Goal: Complete application form: Complete application form

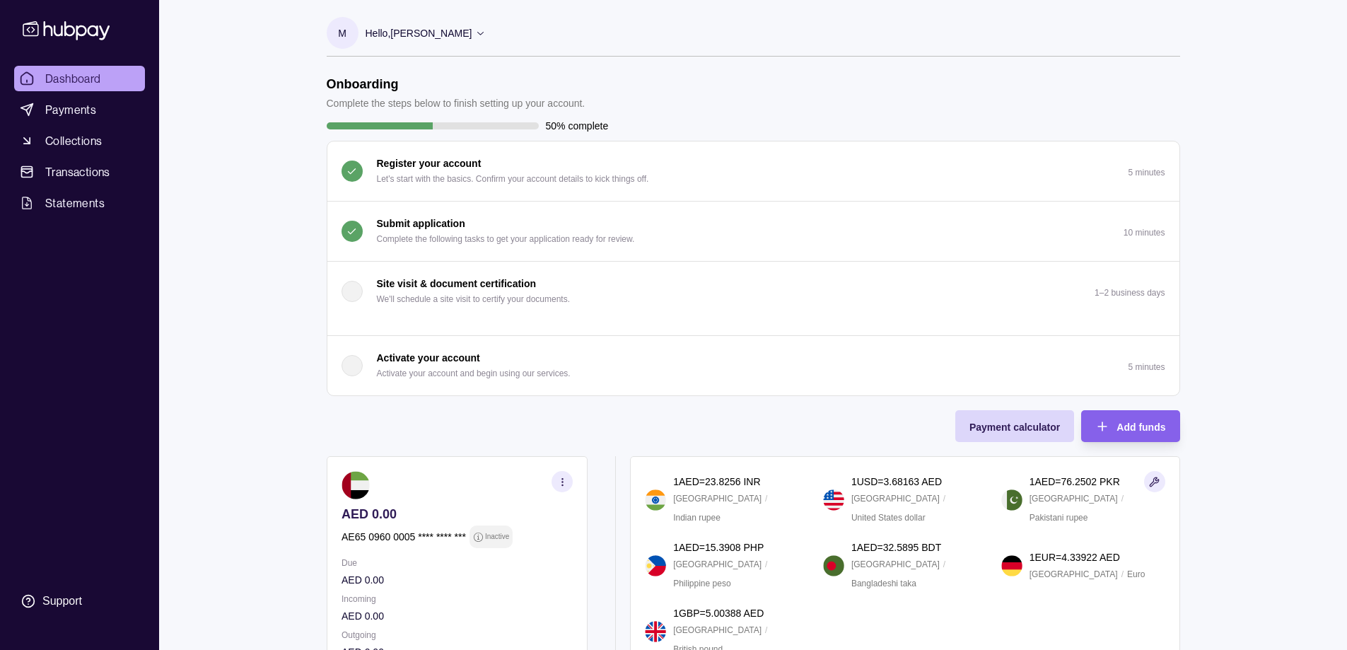
click at [1210, 176] on div "Dashboard Payments Collections Transactions Statements Support M Hello, [PERSON…" at bounding box center [673, 429] width 1347 height 858
click at [100, 115] on link "Payments" at bounding box center [79, 109] width 131 height 25
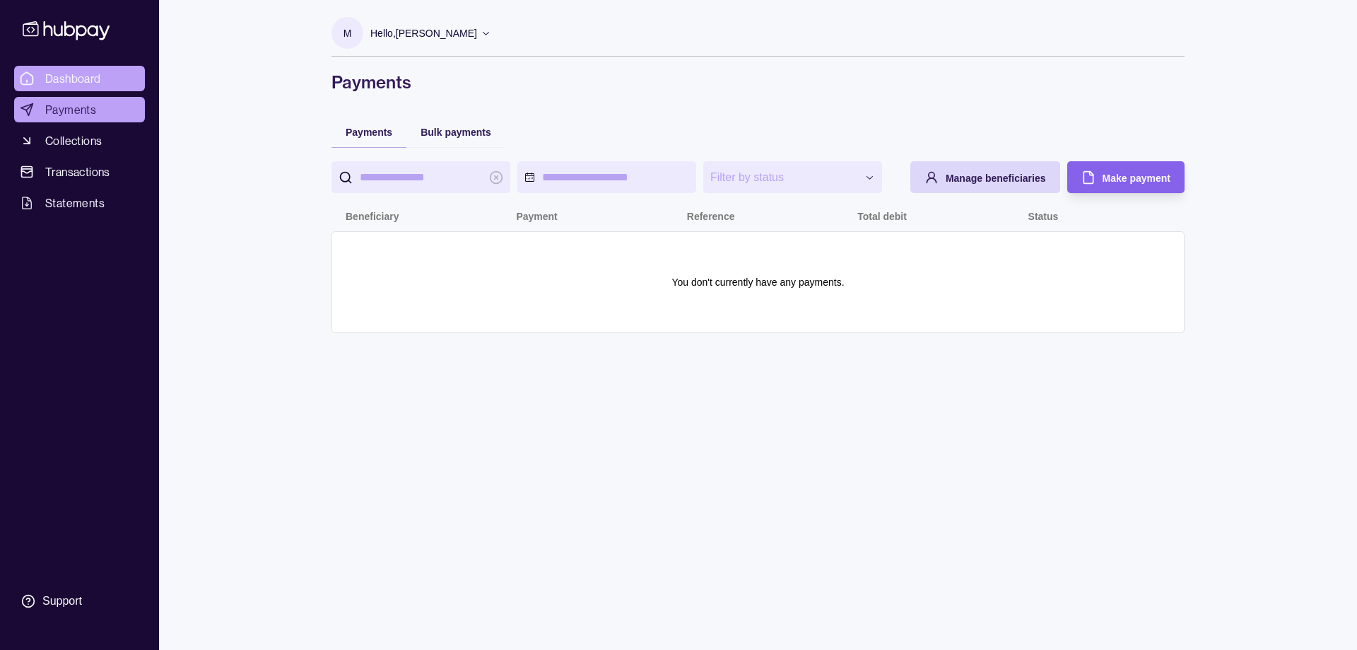
click at [70, 80] on span "Dashboard" at bounding box center [73, 78] width 56 height 17
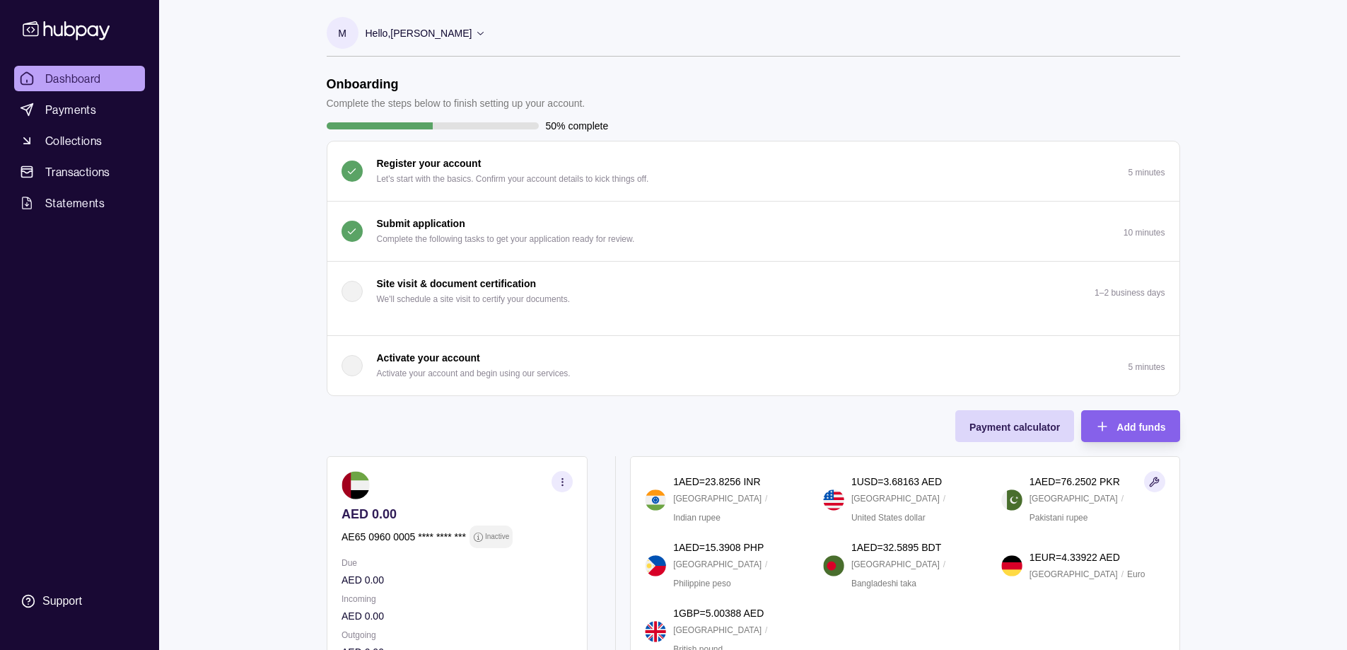
click at [391, 233] on p "Complete the following tasks to get your application ready for review." at bounding box center [506, 239] width 258 height 16
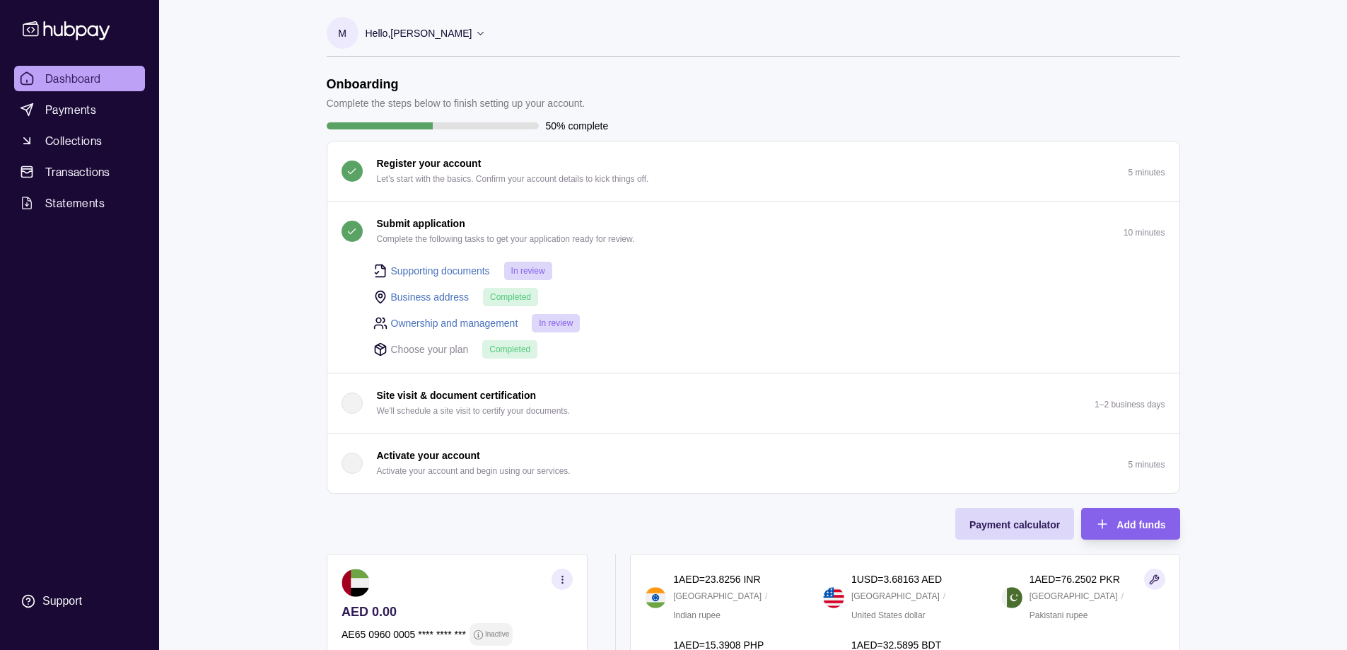
click at [519, 271] on span "In review" at bounding box center [528, 271] width 34 height 10
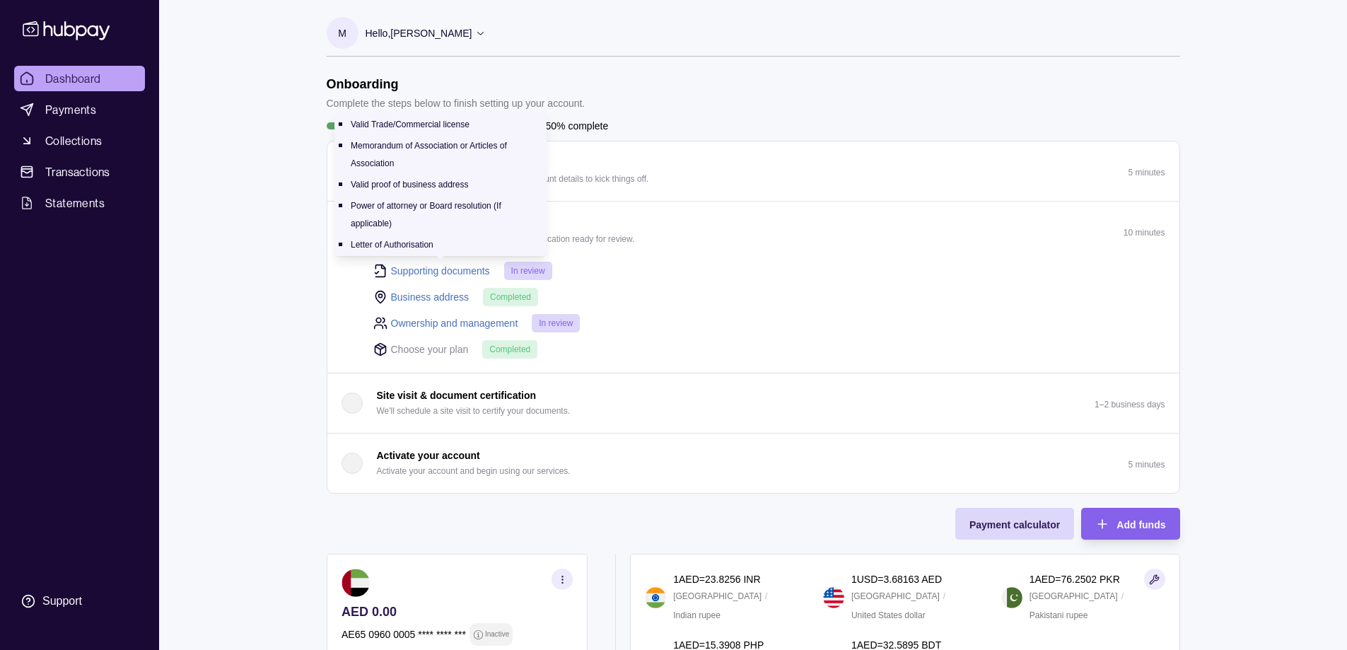
click at [401, 275] on link "Supporting documents" at bounding box center [440, 271] width 99 height 16
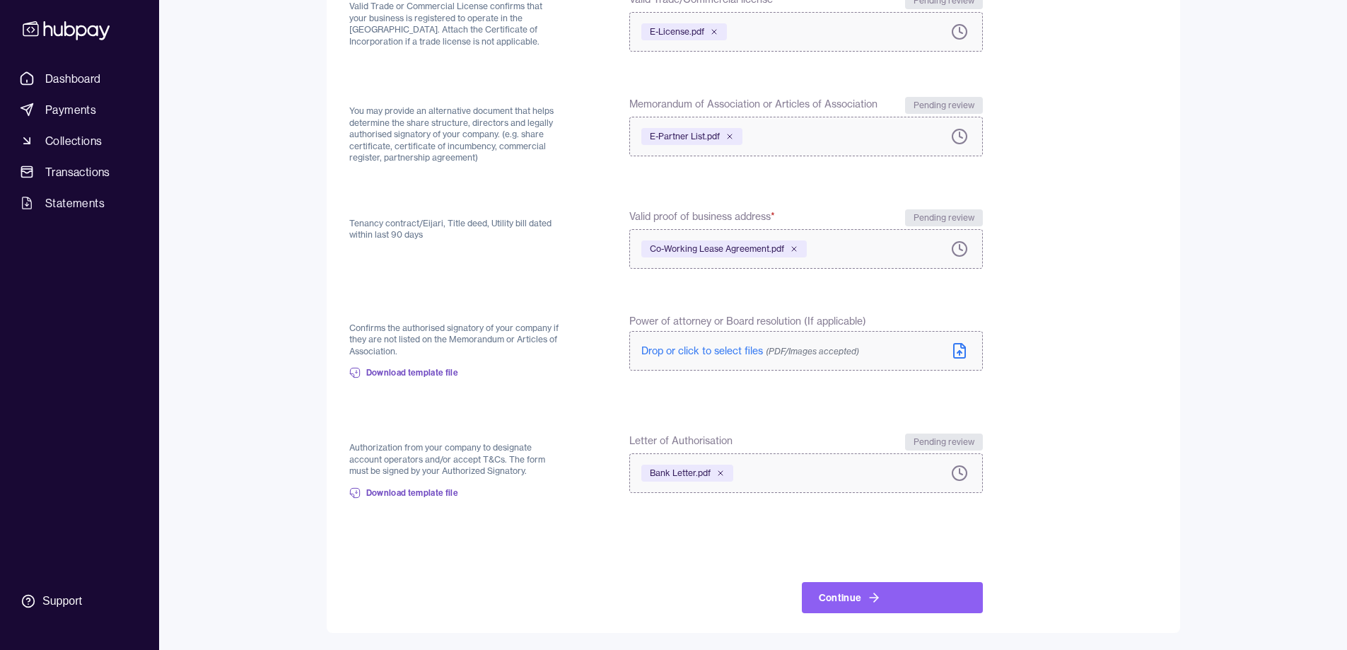
scroll to position [187, 0]
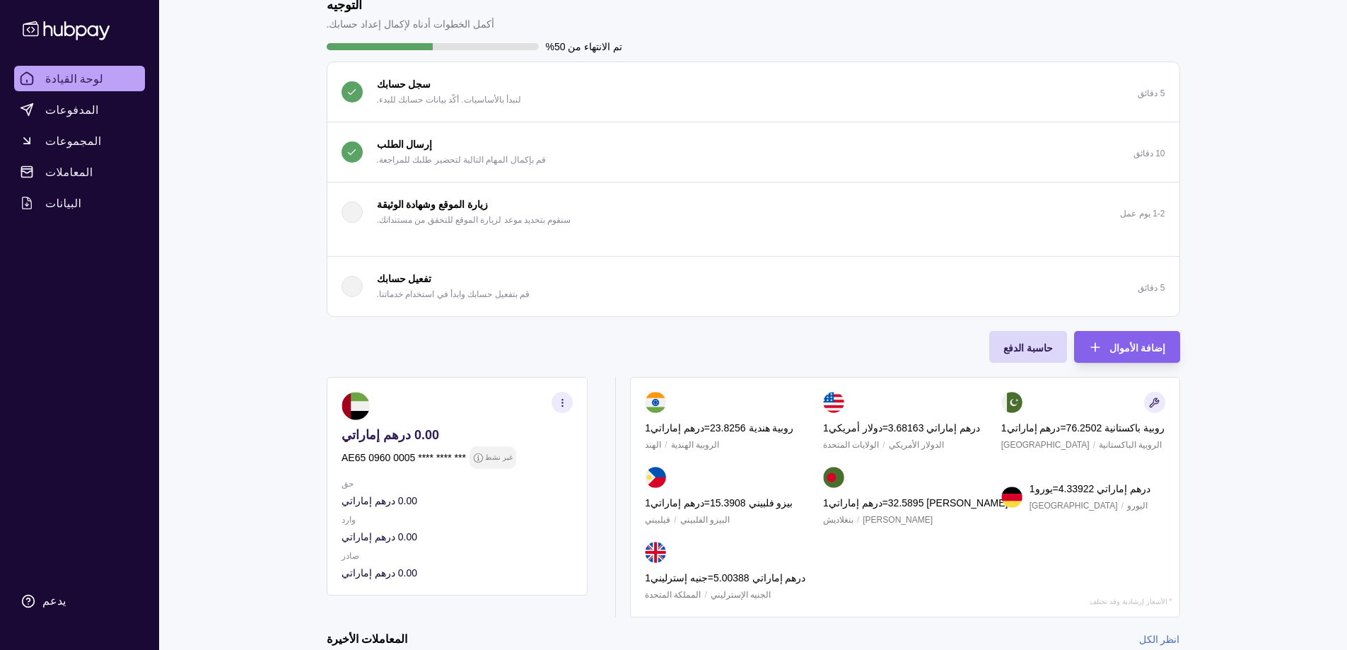
scroll to position [78, 0]
click at [399, 140] on font "إرسال الطلب" at bounding box center [405, 145] width 56 height 11
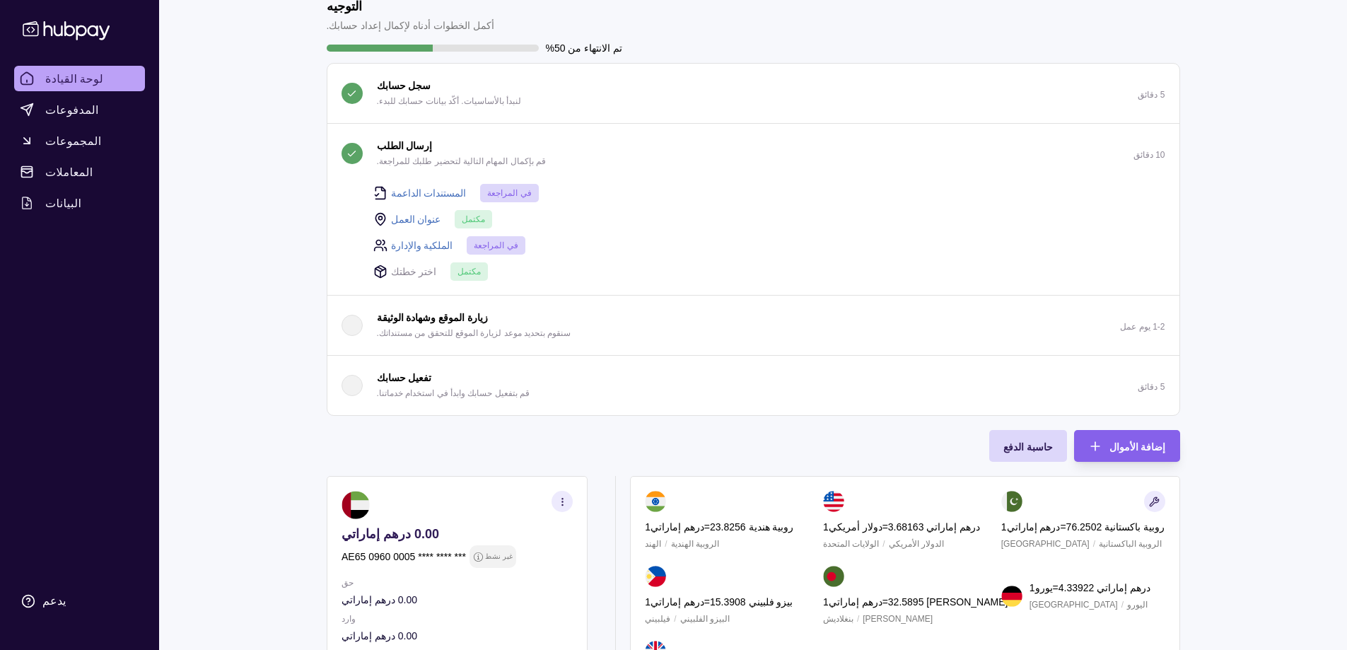
click at [410, 245] on font "الملكية والإدارة" at bounding box center [422, 245] width 62 height 11
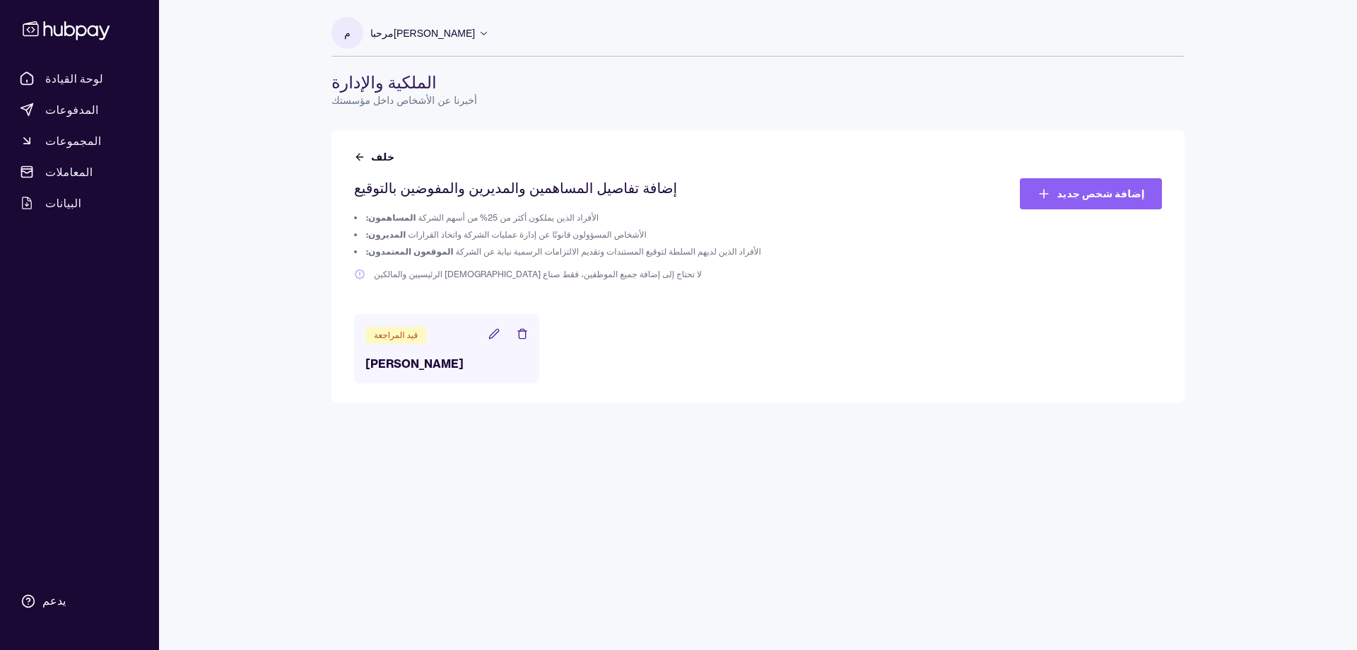
click at [491, 334] on icon at bounding box center [493, 333] width 9 height 9
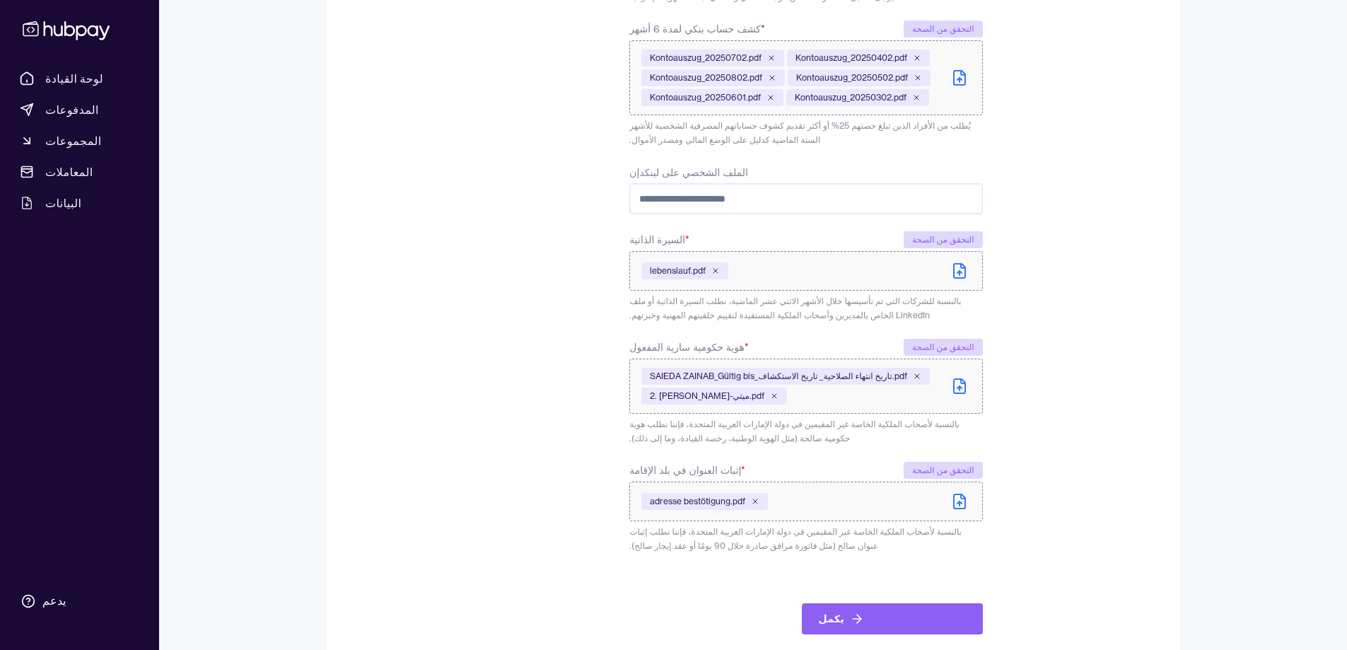
scroll to position [662, 0]
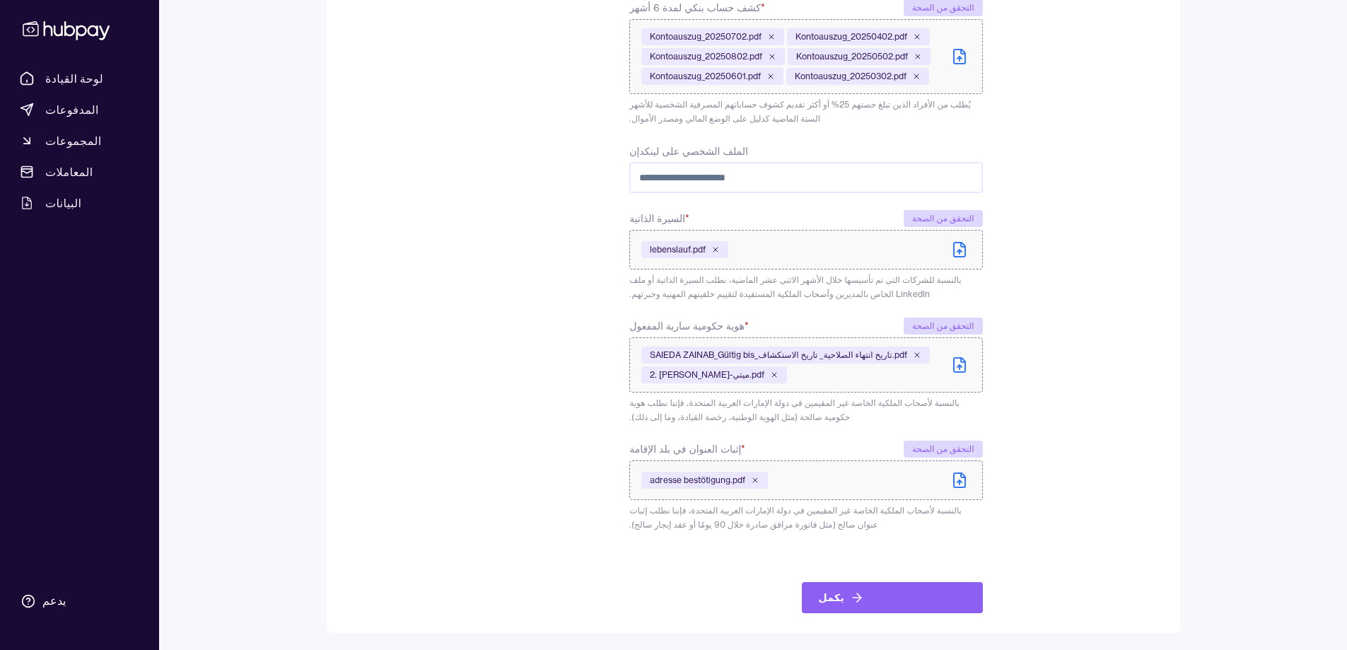
click at [957, 477] on icon at bounding box center [959, 480] width 17 height 17
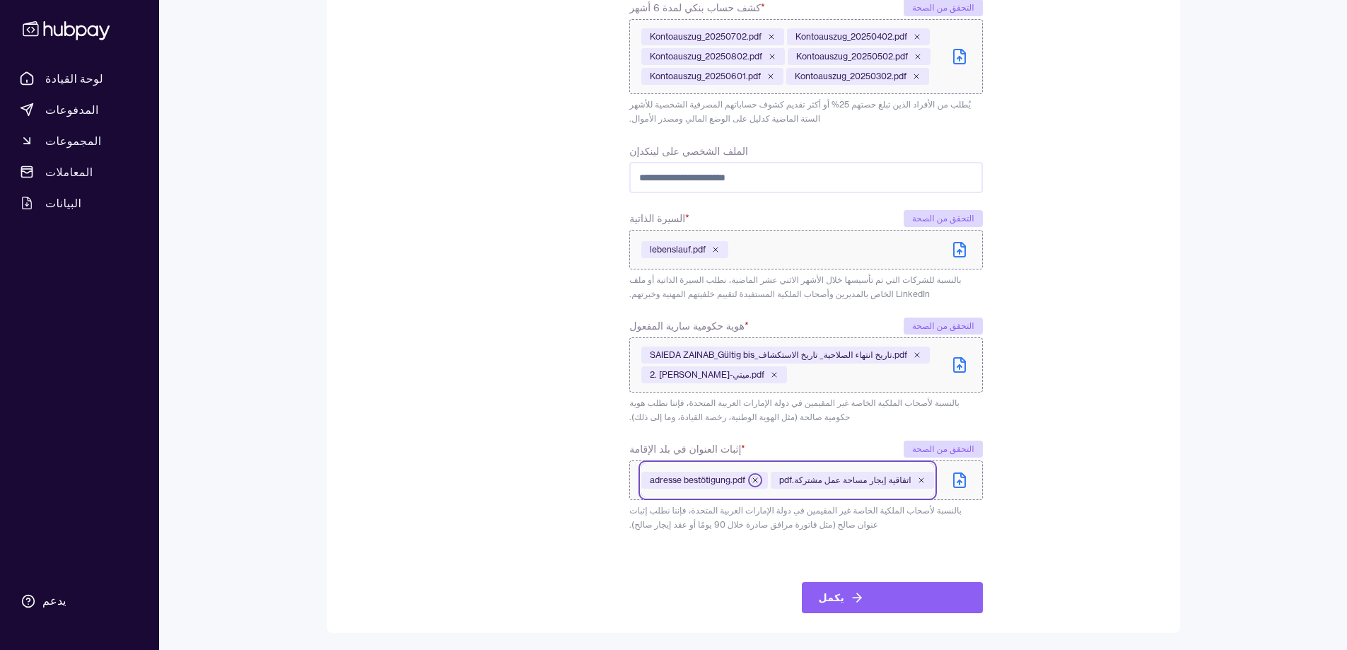
click at [755, 481] on icon at bounding box center [755, 480] width 8 height 8
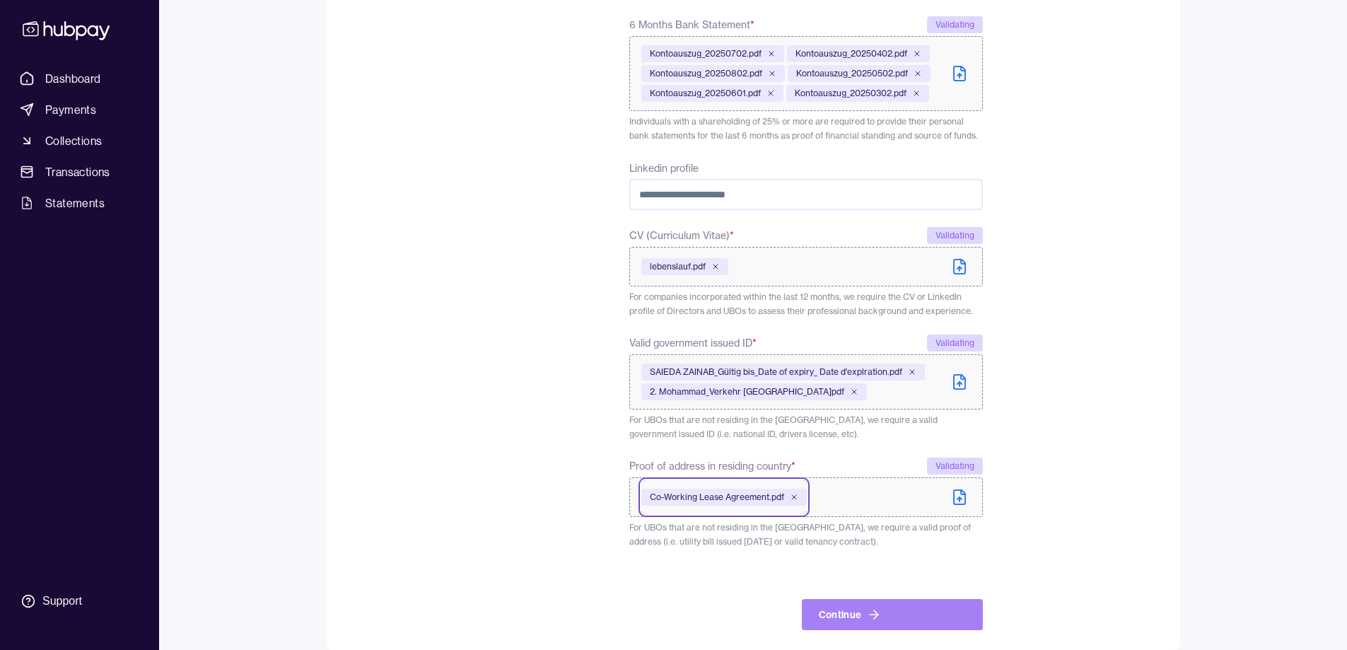
click at [855, 613] on button "Continue" at bounding box center [892, 614] width 181 height 31
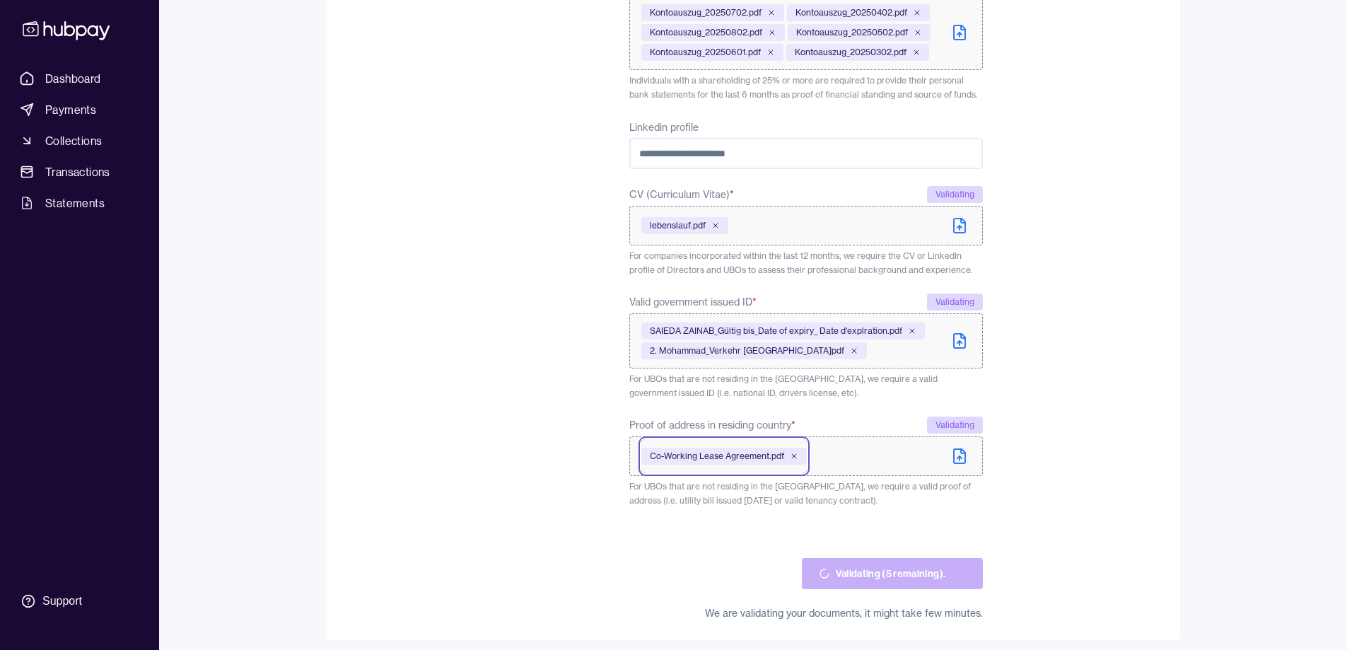
scroll to position [711, 0]
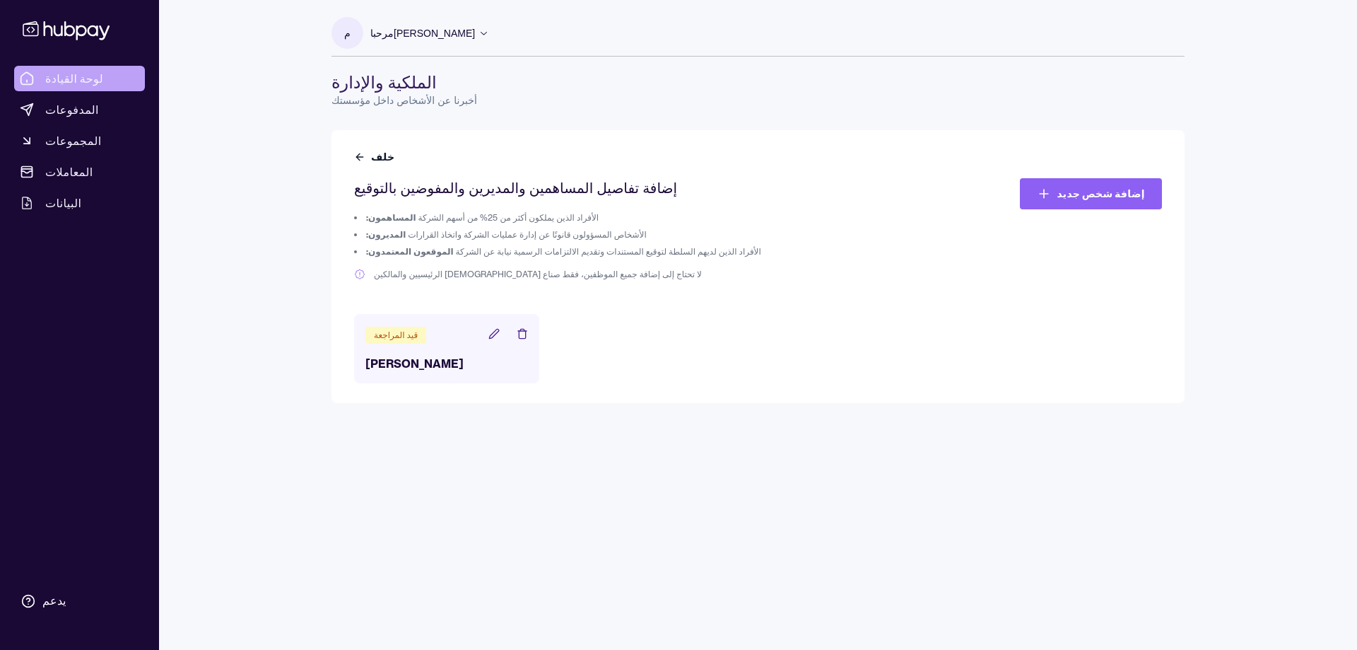
click at [62, 75] on font "لوحة القيادة" at bounding box center [74, 78] width 58 height 14
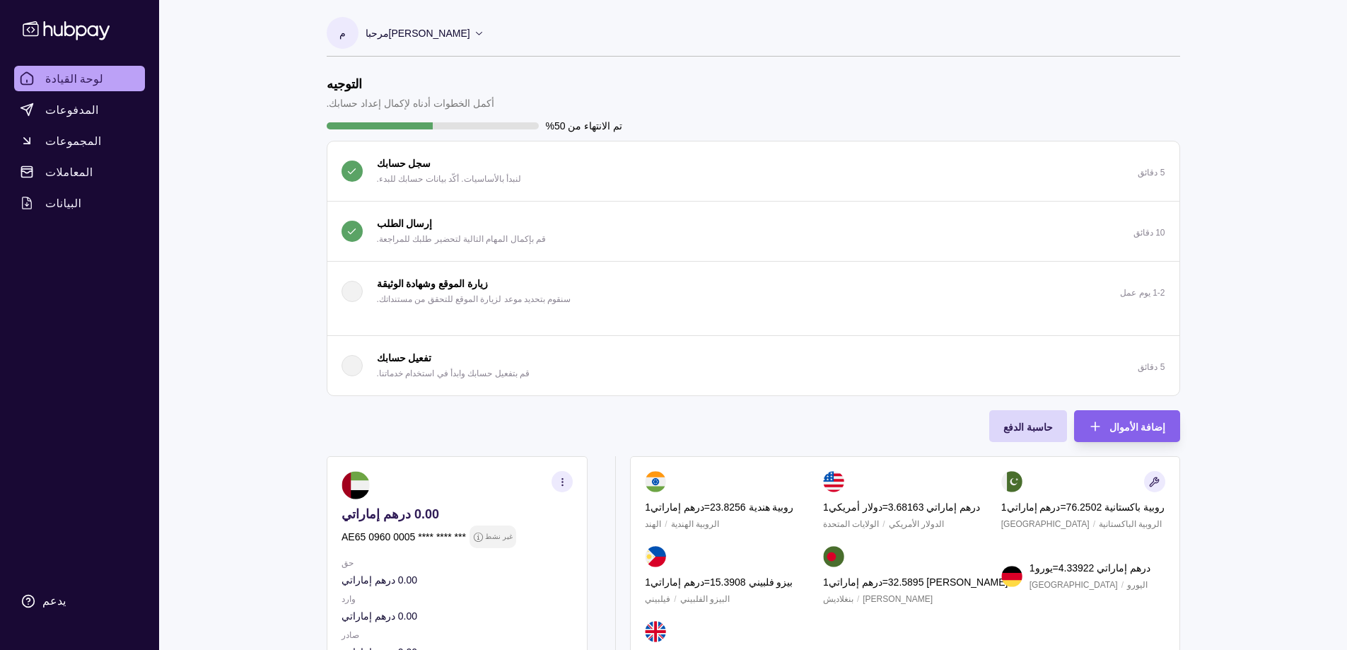
click at [388, 218] on font "إرسال الطلب" at bounding box center [405, 223] width 56 height 11
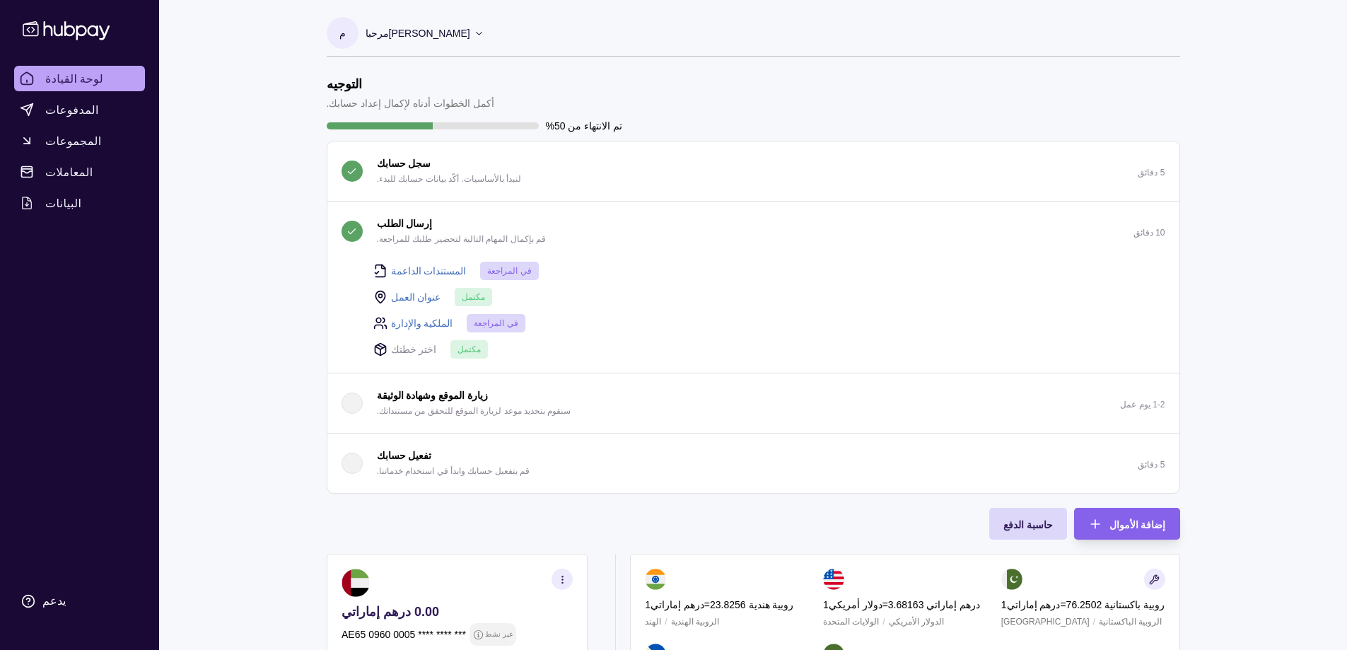
click at [402, 327] on font "الملكية والإدارة" at bounding box center [422, 322] width 62 height 11
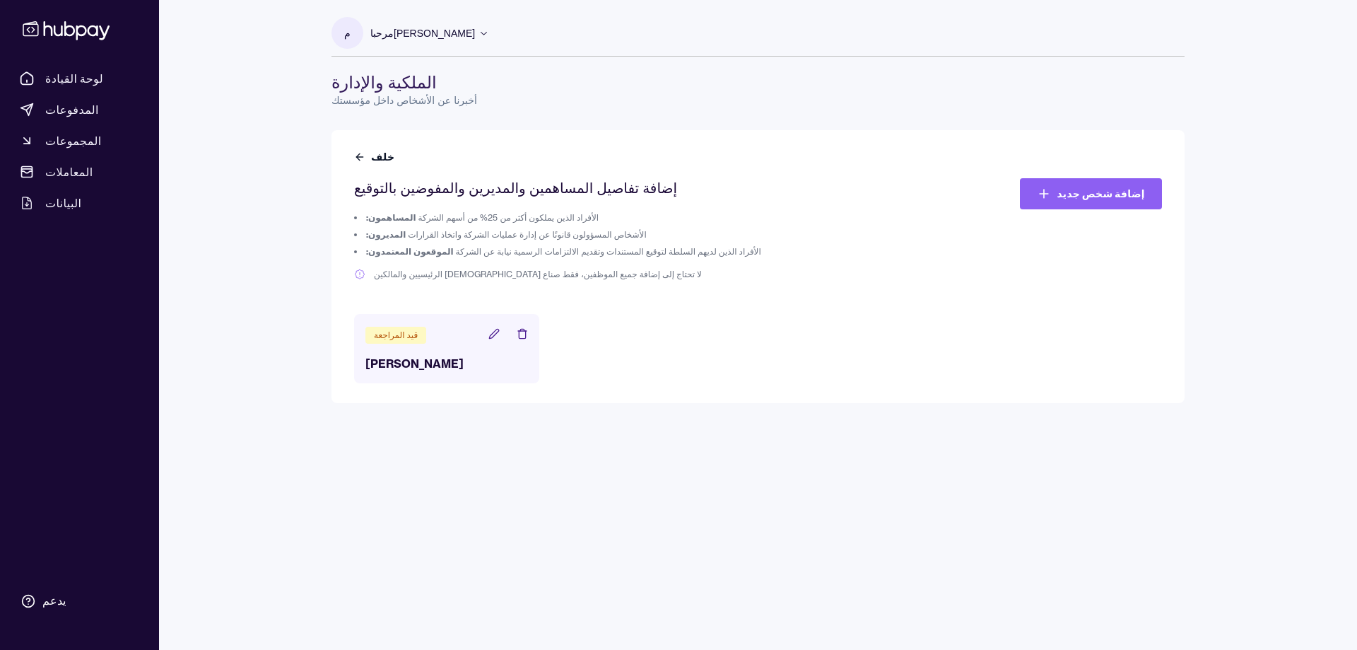
click at [495, 334] on icon at bounding box center [494, 333] width 11 height 11
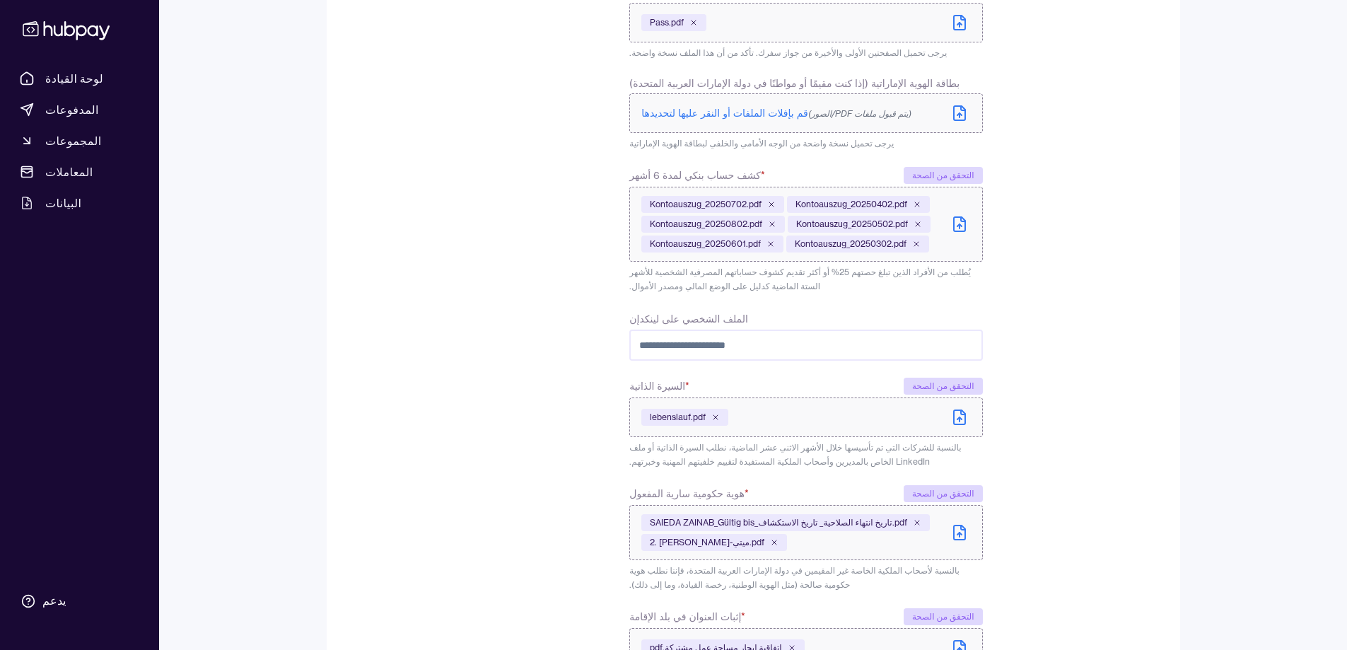
scroll to position [662, 0]
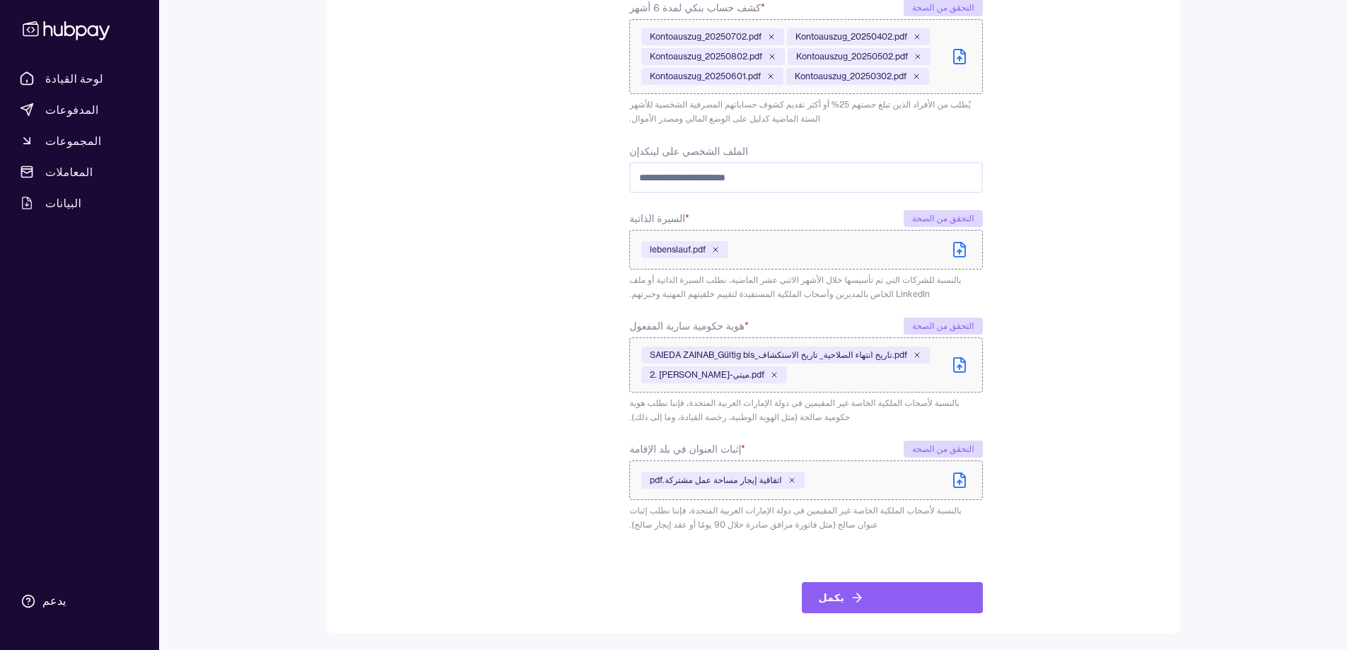
click at [957, 481] on icon at bounding box center [959, 480] width 17 height 17
click at [819, 600] on font "يكمل" at bounding box center [832, 597] width 26 height 13
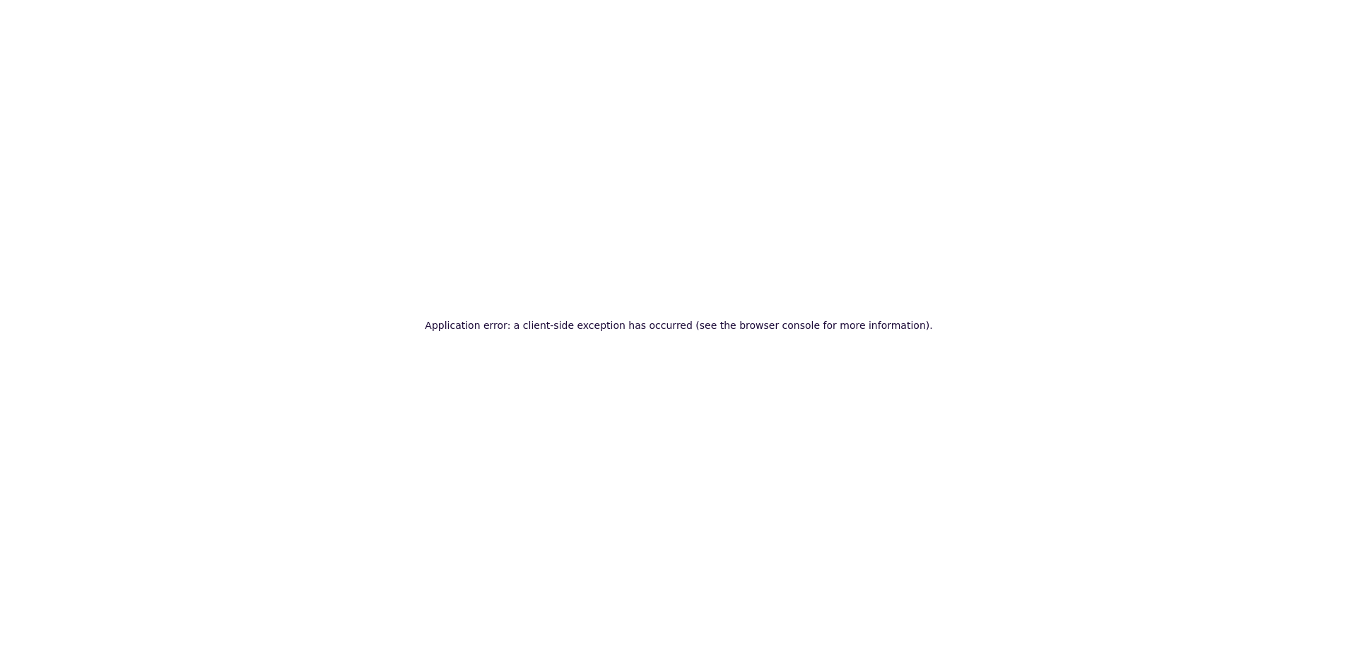
scroll to position [0, 0]
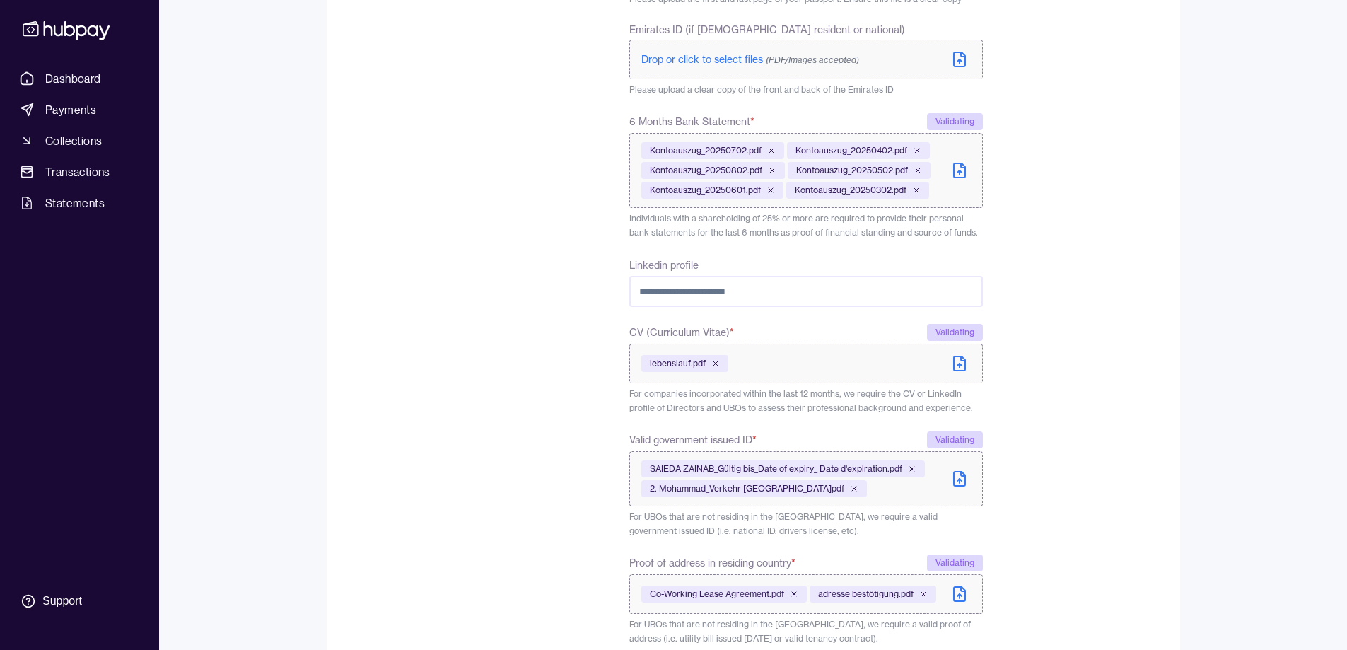
scroll to position [679, 0]
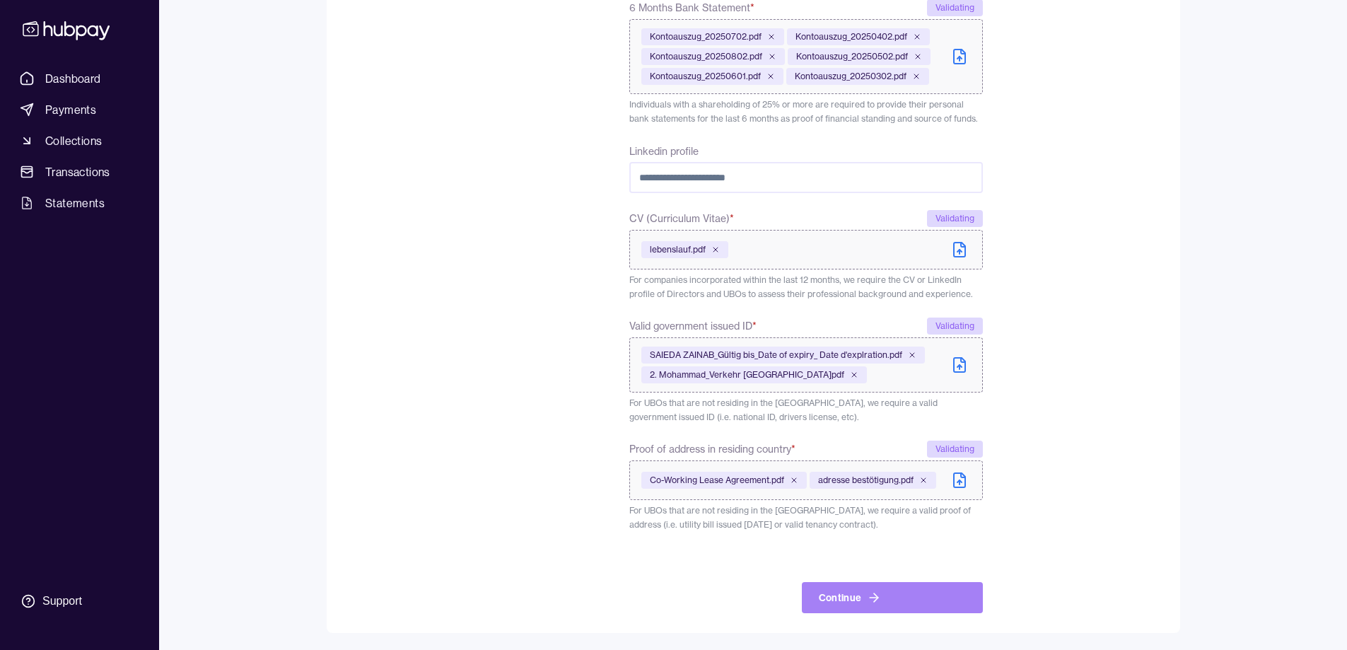
click at [858, 589] on button "Continue" at bounding box center [892, 597] width 181 height 31
